Goal: Transaction & Acquisition: Register for event/course

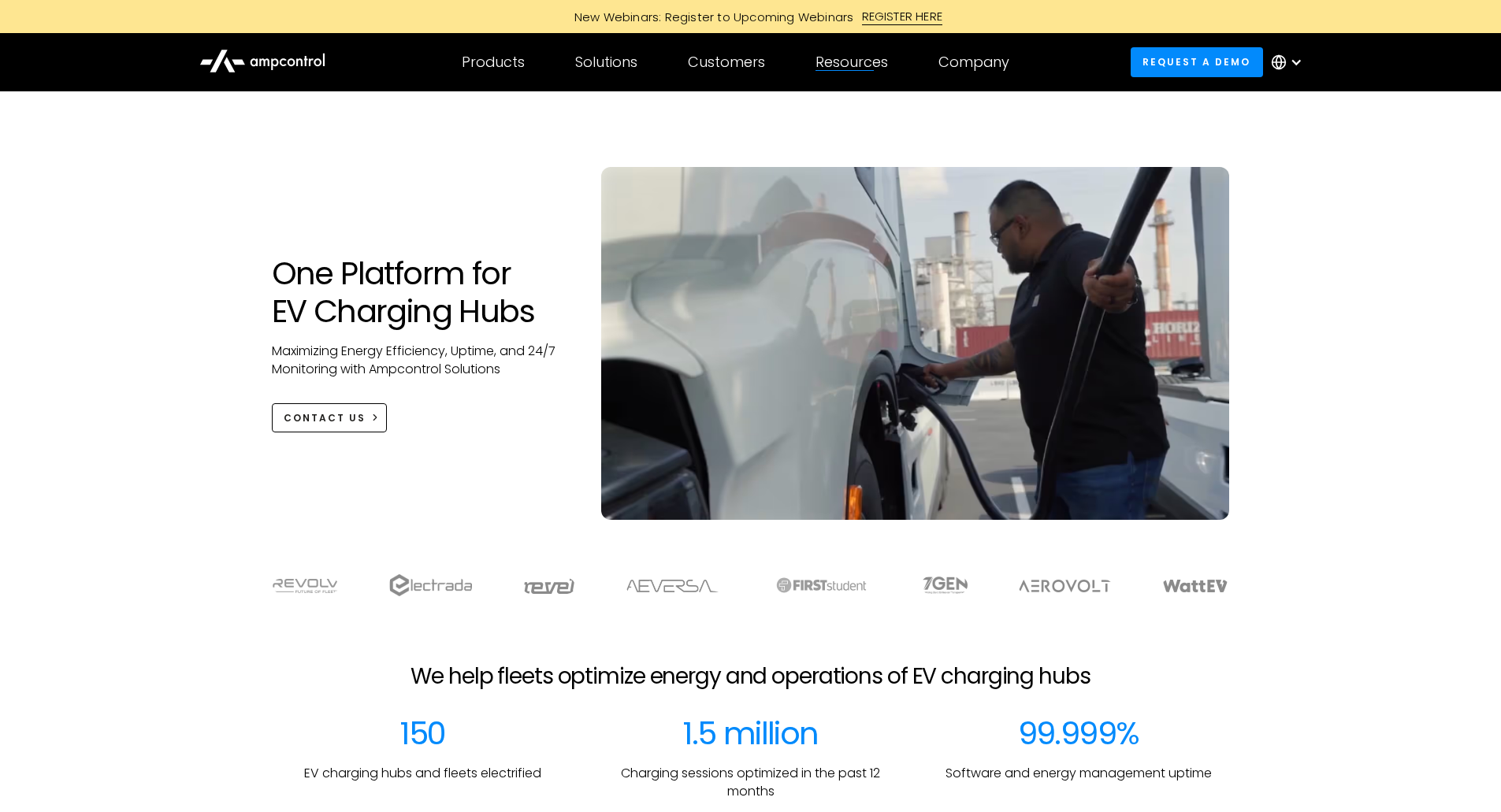
click at [877, 26] on div "New Webinars: Register to Upcoming Webinars REGISTER HERE" at bounding box center [750, 16] width 1501 height 33
click at [883, 9] on div "REGISTER HERE" at bounding box center [903, 16] width 81 height 17
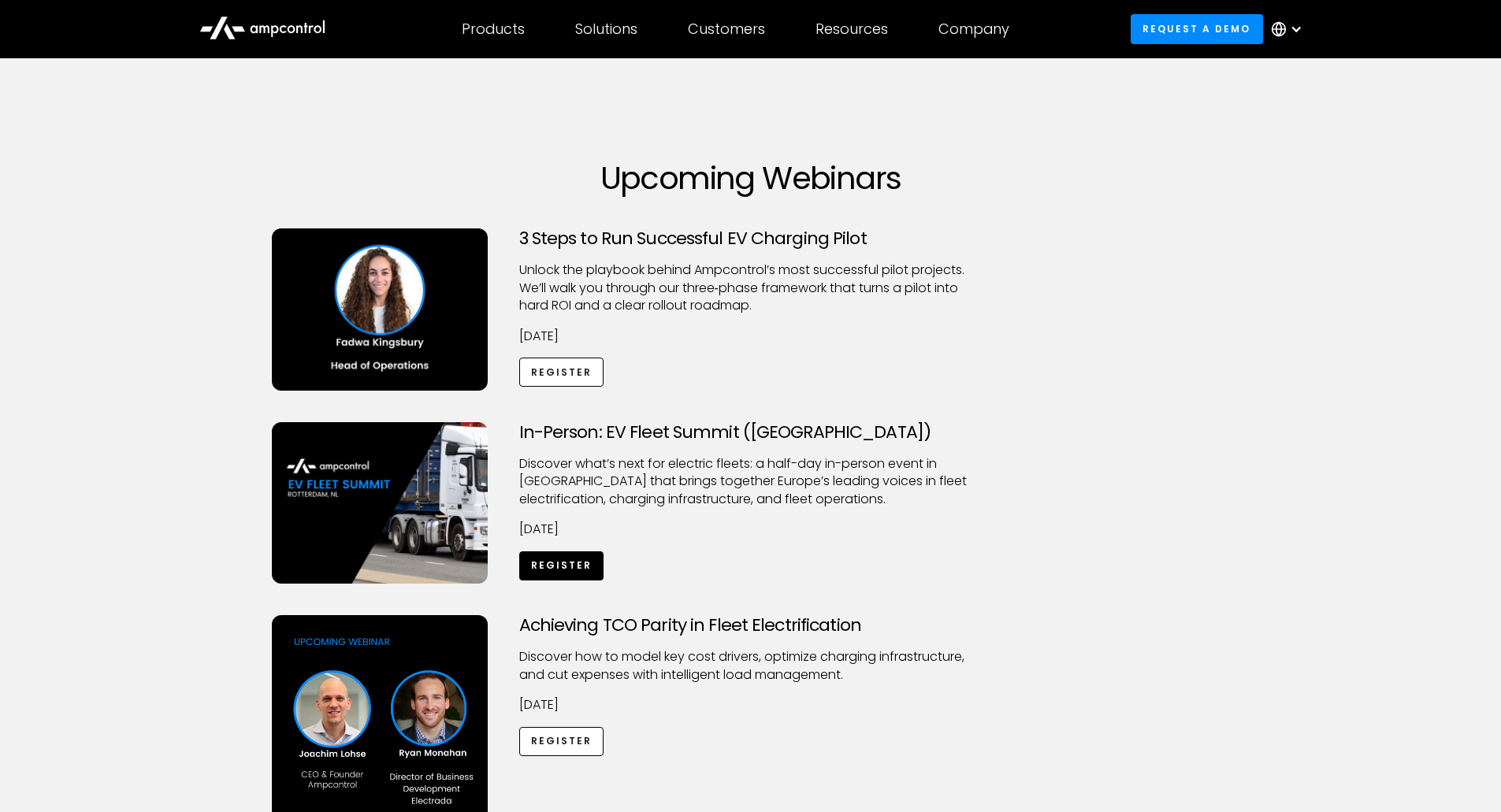
click at [547, 566] on link "Register" at bounding box center [561, 566] width 85 height 29
click at [574, 383] on link "Register" at bounding box center [561, 373] width 85 height 29
drag, startPoint x: 517, startPoint y: 425, endPoint x: 679, endPoint y: 420, distance: 162.1
click at [679, 422] on div "In-Person: EV Fleet Summit (Rotterdam) ​Discover what’s next for electric fleet…" at bounding box center [751, 503] width 495 height 163
click at [642, 438] on h3 "In-Person: EV Fleet Summit (Rotterdam)" at bounding box center [751, 432] width 464 height 21
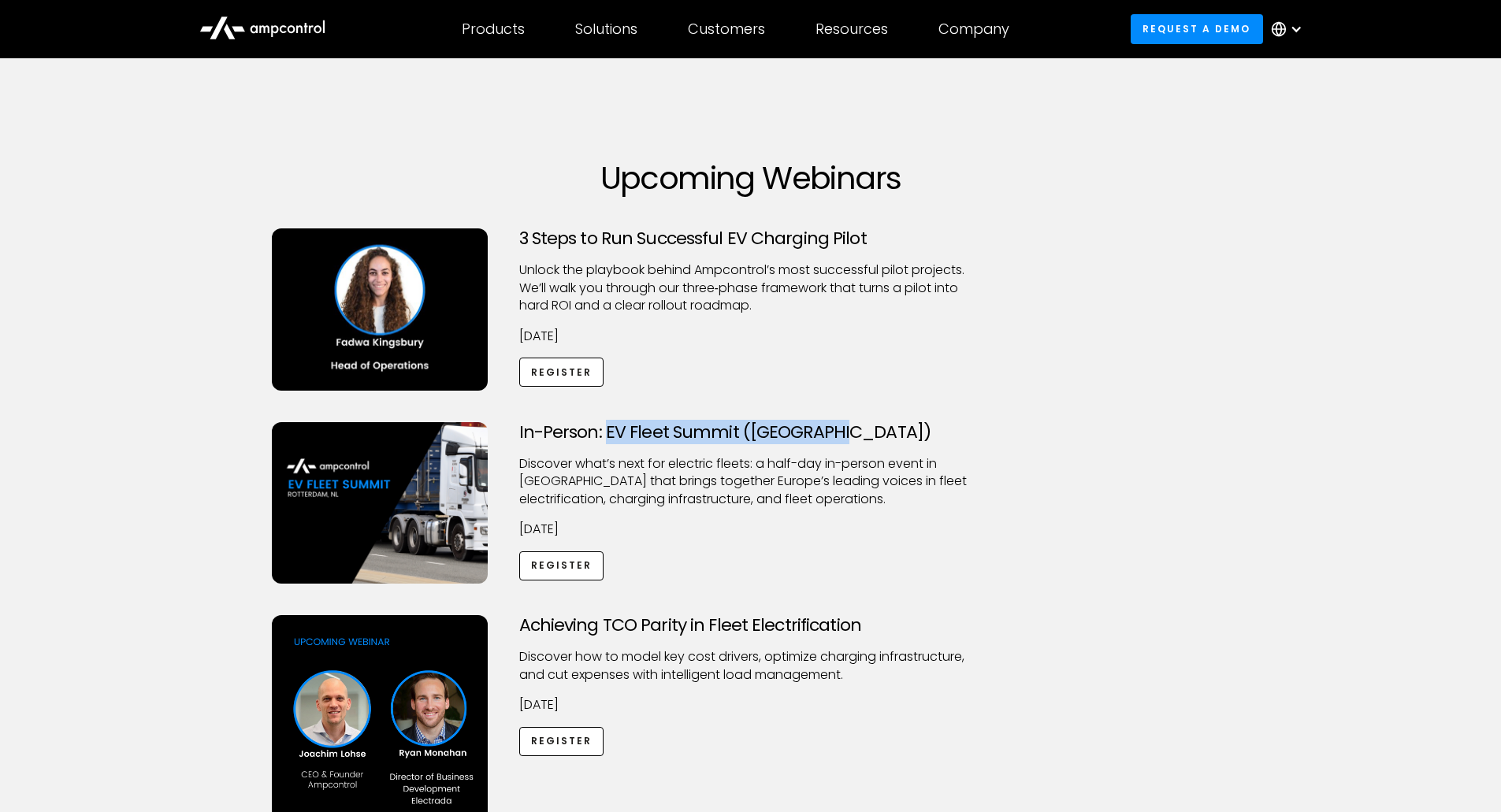
drag, startPoint x: 605, startPoint y: 426, endPoint x: 848, endPoint y: 421, distance: 243.1
click at [848, 422] on h3 "In-Person: EV Fleet Summit (Rotterdam)" at bounding box center [751, 432] width 464 height 21
copy h3 "EV Fleet Summit (Rotterdam)"
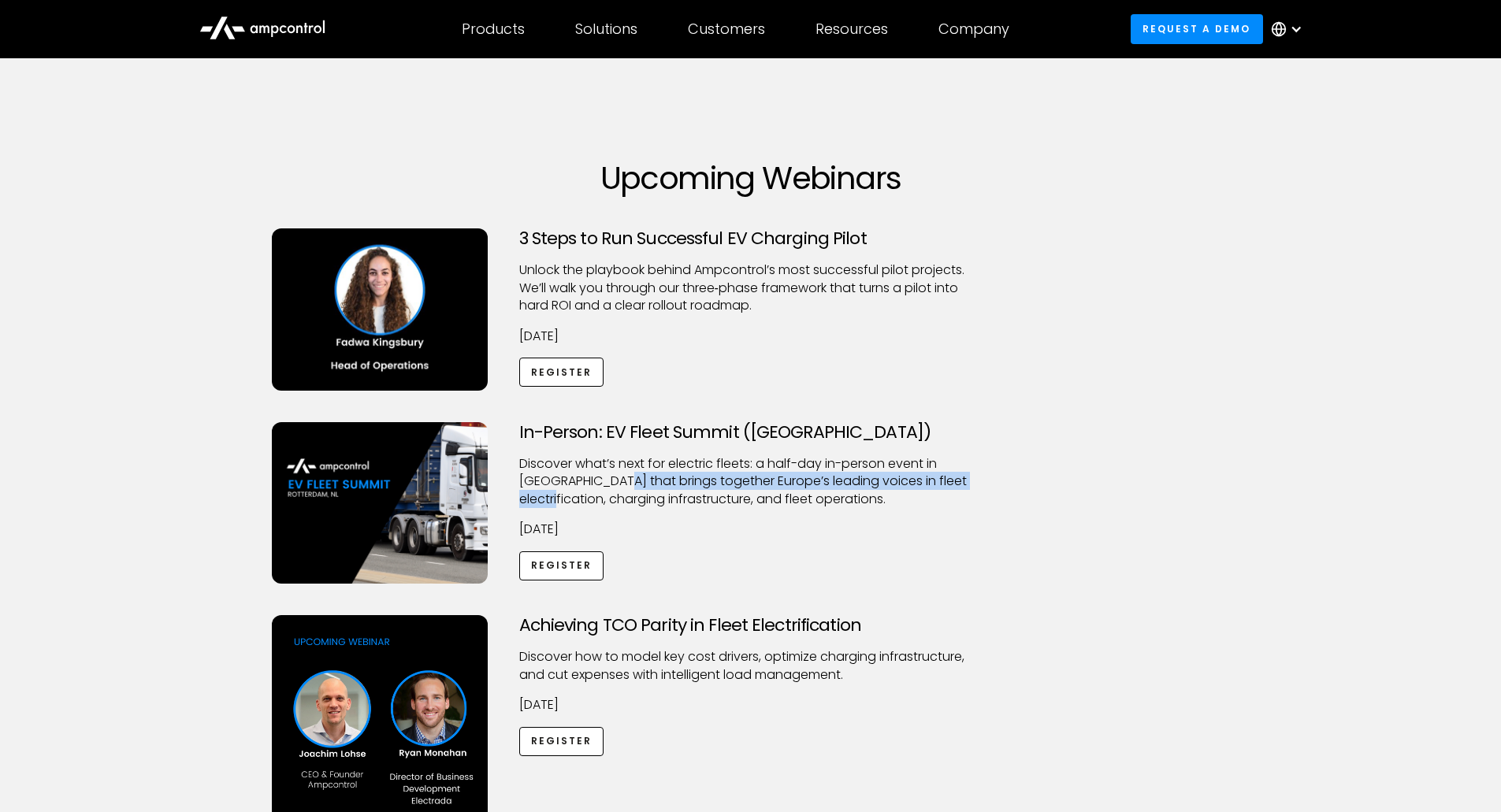
drag, startPoint x: 617, startPoint y: 481, endPoint x: 601, endPoint y: 499, distance: 24.1
click at [601, 499] on p "​Discover what’s next for electric fleets: a half-day in-person event in Rotter…" at bounding box center [751, 482] width 464 height 53
copy p "brings together Europe’s leading voices in fleet electrification"
